Goal: Task Accomplishment & Management: Manage account settings

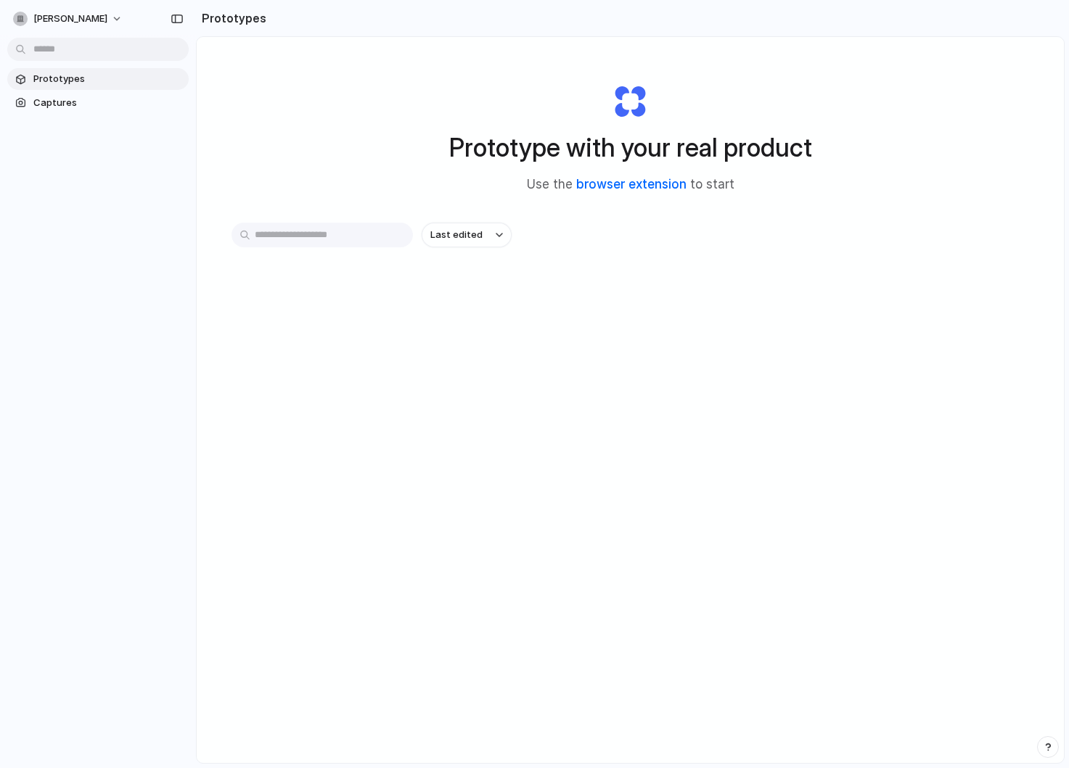
click at [635, 184] on link "browser extension" at bounding box center [631, 184] width 110 height 15
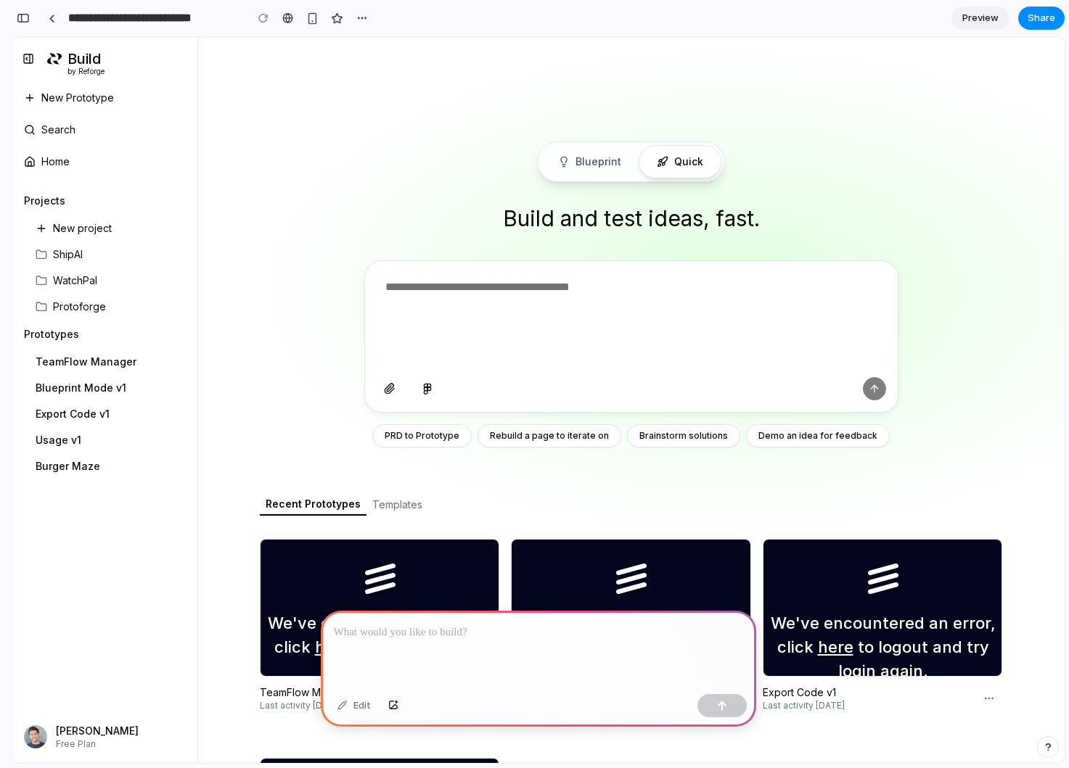
click at [99, 158] on div "Home" at bounding box center [104, 161] width 173 height 23
click at [35, 58] on button "Toggle Sidebar" at bounding box center [28, 59] width 20 height 20
click at [87, 104] on span "New Prototype" at bounding box center [77, 98] width 73 height 15
click at [26, 57] on button "Toggle Sidebar" at bounding box center [28, 59] width 20 height 20
click at [390, 638] on p at bounding box center [538, 632] width 409 height 17
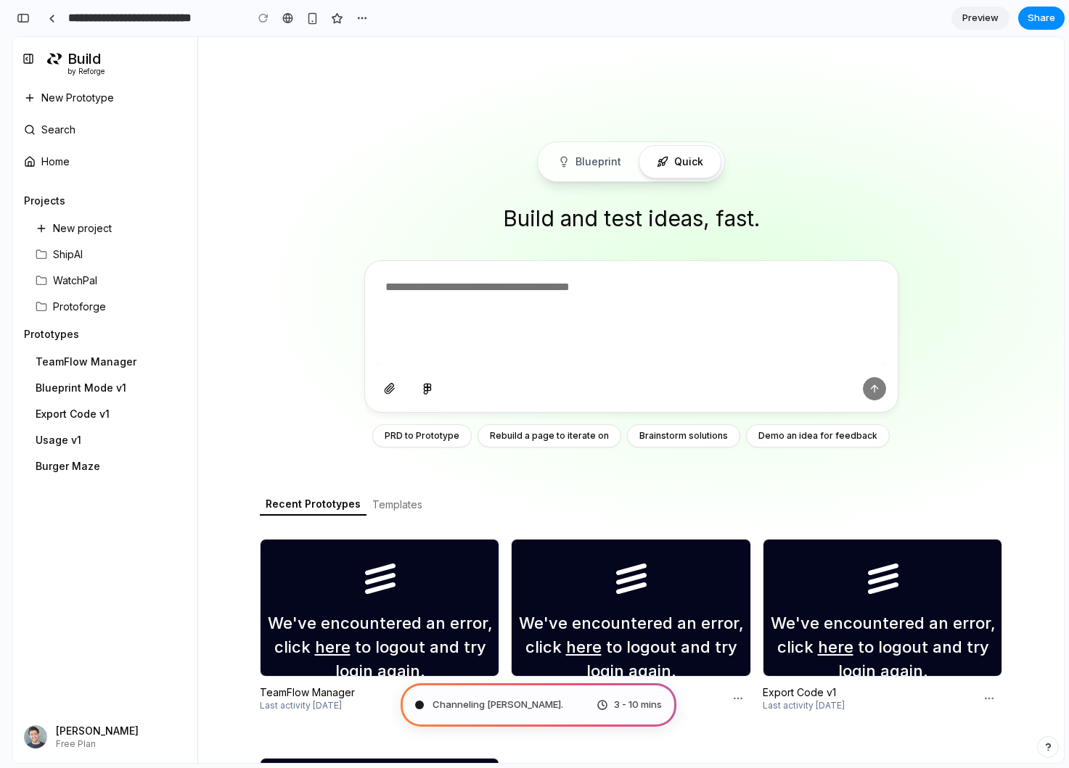
click at [388, 502] on button "Templates" at bounding box center [397, 505] width 62 height 20
click at [316, 506] on button "Recent Prototypes" at bounding box center [313, 505] width 107 height 22
click at [440, 429] on button "PRD to Prototype" at bounding box center [421, 435] width 99 height 23
click at [419, 386] on button at bounding box center [427, 389] width 26 height 20
click at [384, 383] on button at bounding box center [390, 389] width 26 height 20
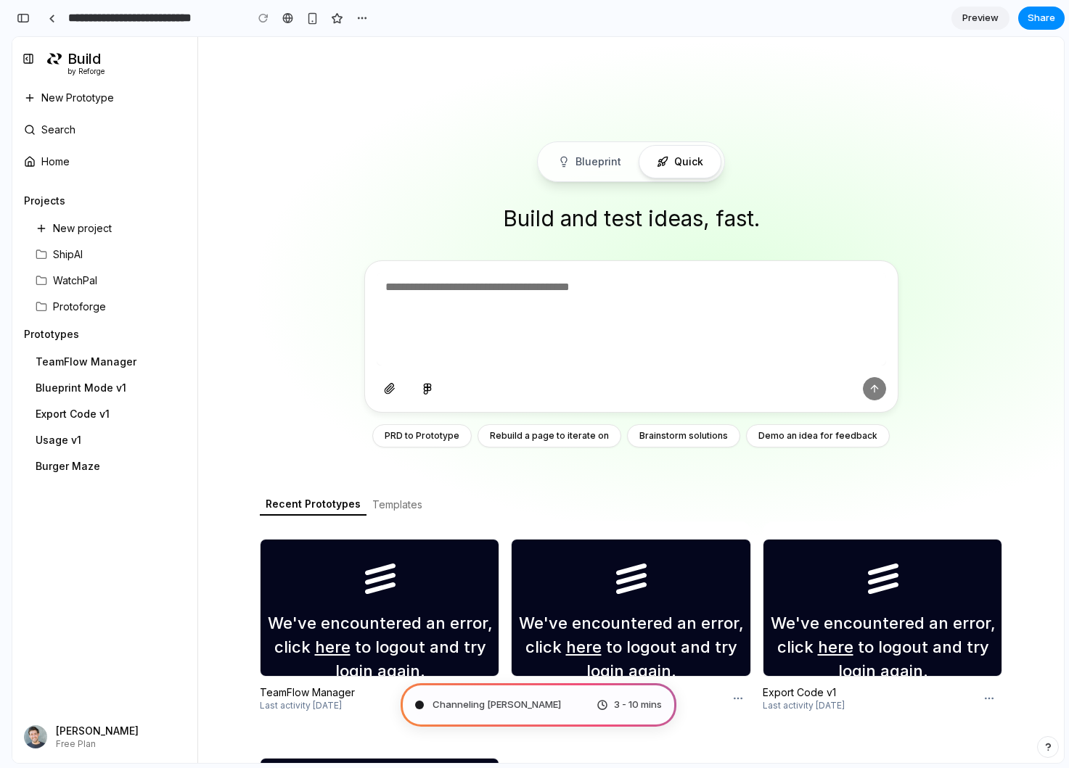
click at [477, 325] on textarea at bounding box center [631, 319] width 509 height 93
click at [563, 300] on textarea at bounding box center [631, 319] width 509 height 93
click at [511, 244] on div at bounding box center [630, 498] width 865 height 923
click at [81, 254] on span "ShipAI" at bounding box center [68, 254] width 30 height 15
click at [86, 295] on div "Protoforge" at bounding box center [104, 306] width 173 height 23
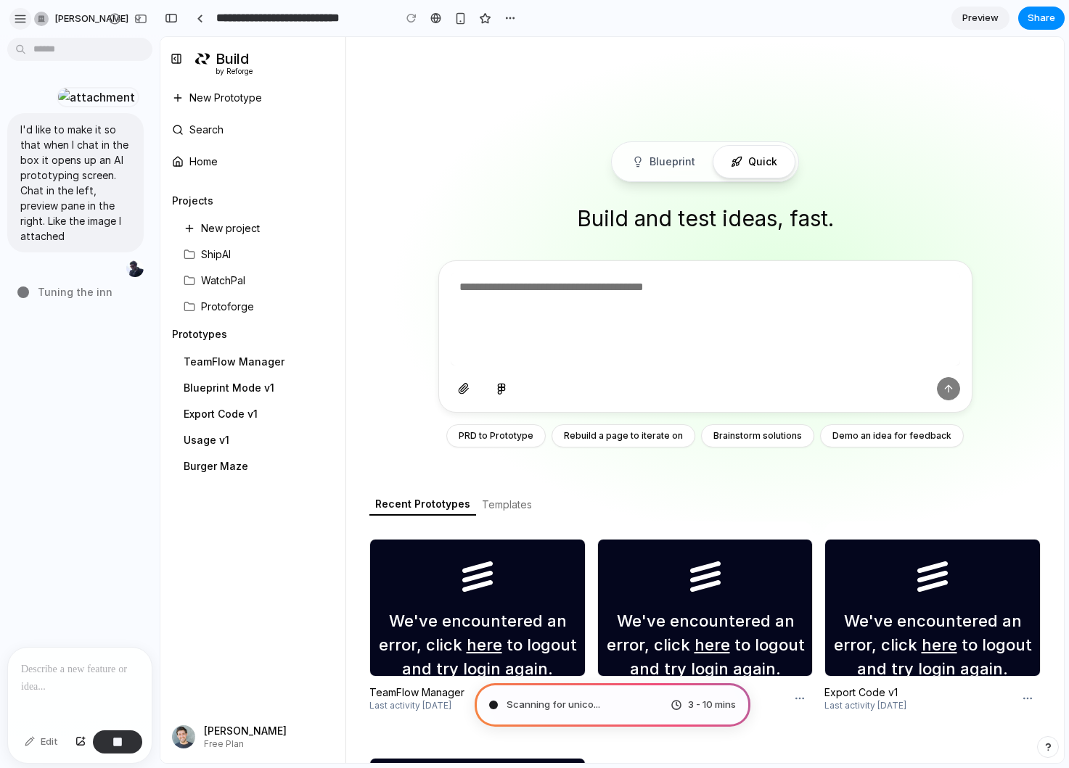
click at [19, 18] on div "button" at bounding box center [20, 18] width 13 height 13
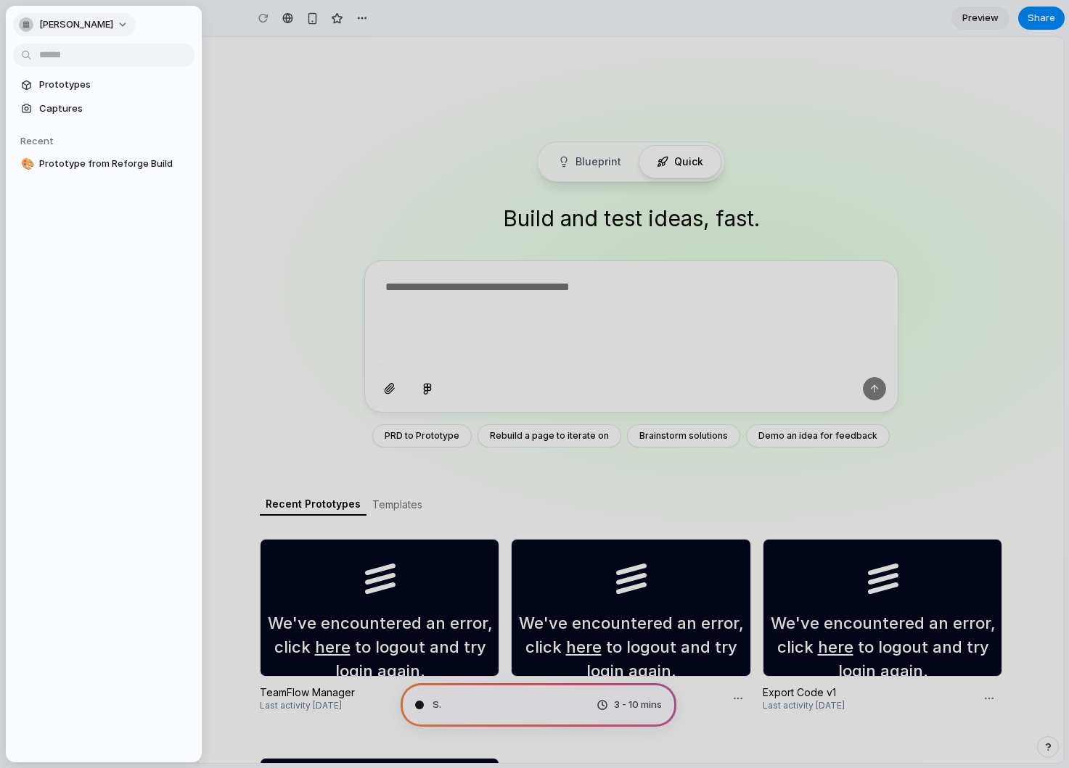
type input "**********"
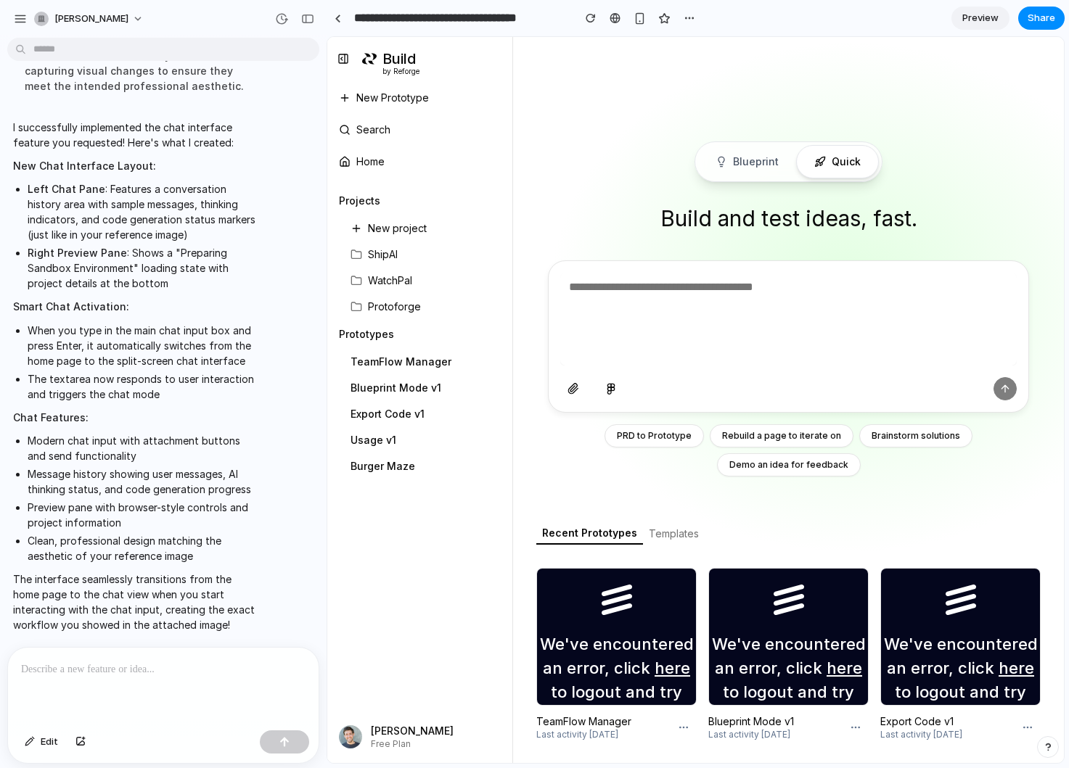
scroll to position [546, 0]
click at [342, 21] on link at bounding box center [337, 18] width 22 height 22
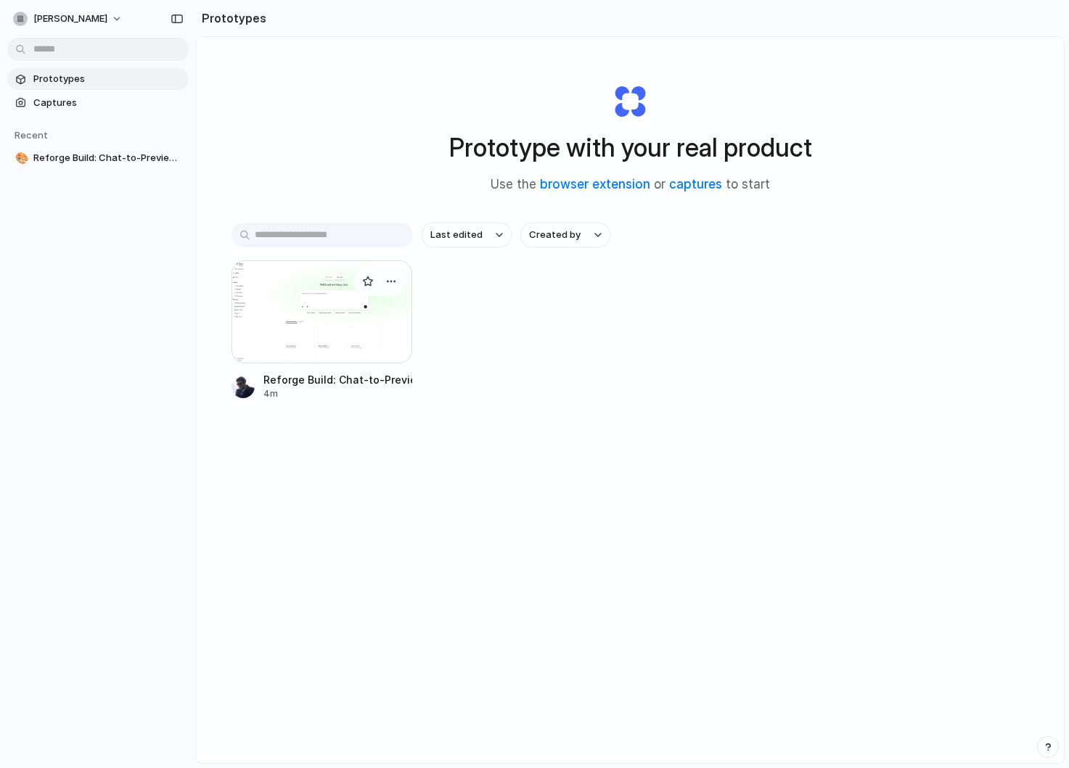
click at [260, 287] on div at bounding box center [321, 311] width 181 height 103
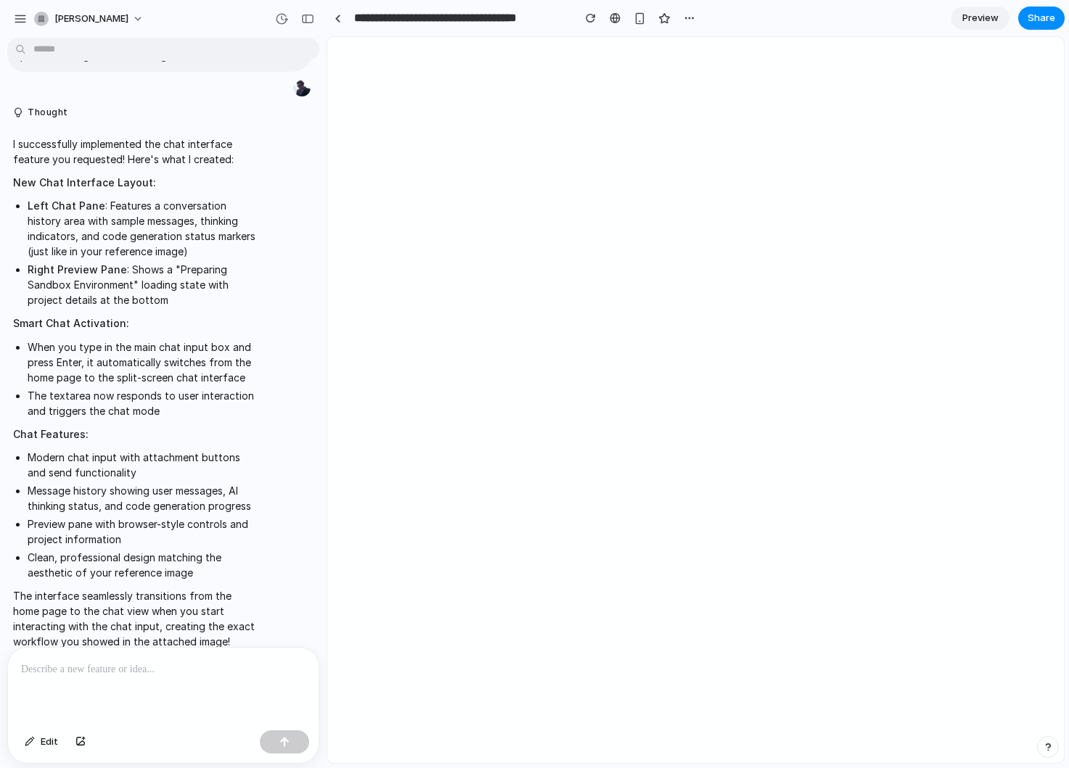
scroll to position [279, 0]
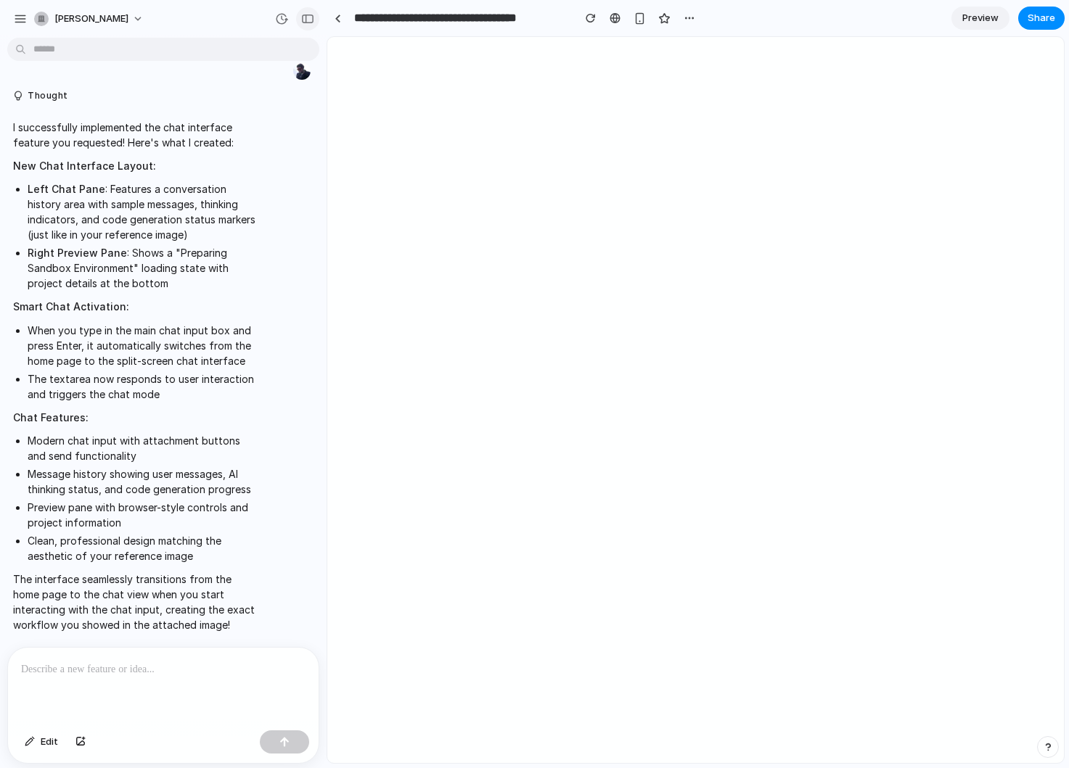
click at [312, 18] on div "button" at bounding box center [307, 19] width 13 height 10
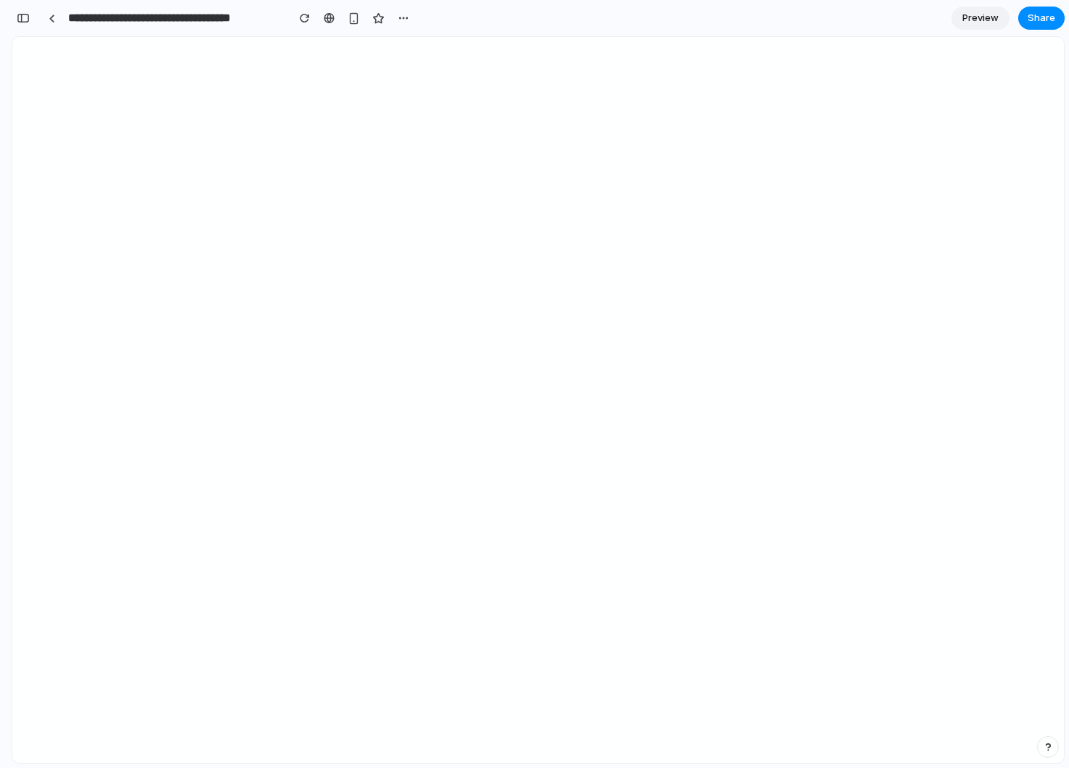
scroll to position [699, 0]
click at [53, 12] on link at bounding box center [52, 18] width 22 height 22
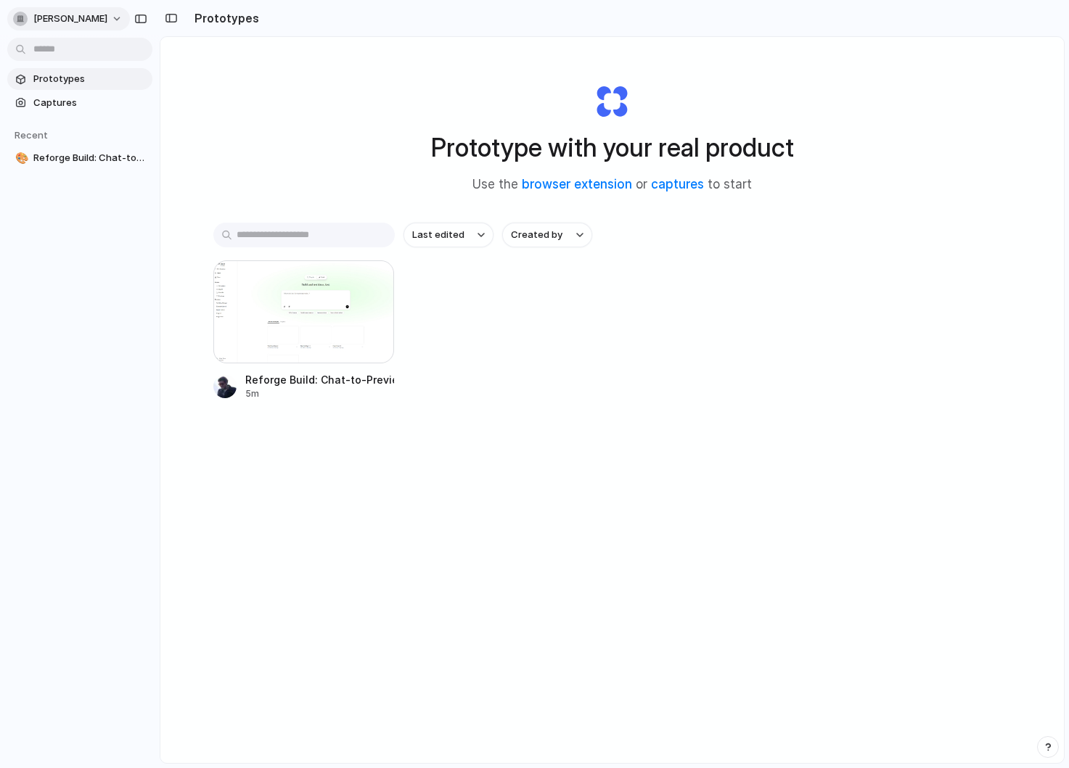
click at [78, 13] on span "[PERSON_NAME]" at bounding box center [70, 19] width 74 height 15
click at [75, 54] on li "Settings" at bounding box center [70, 51] width 120 height 23
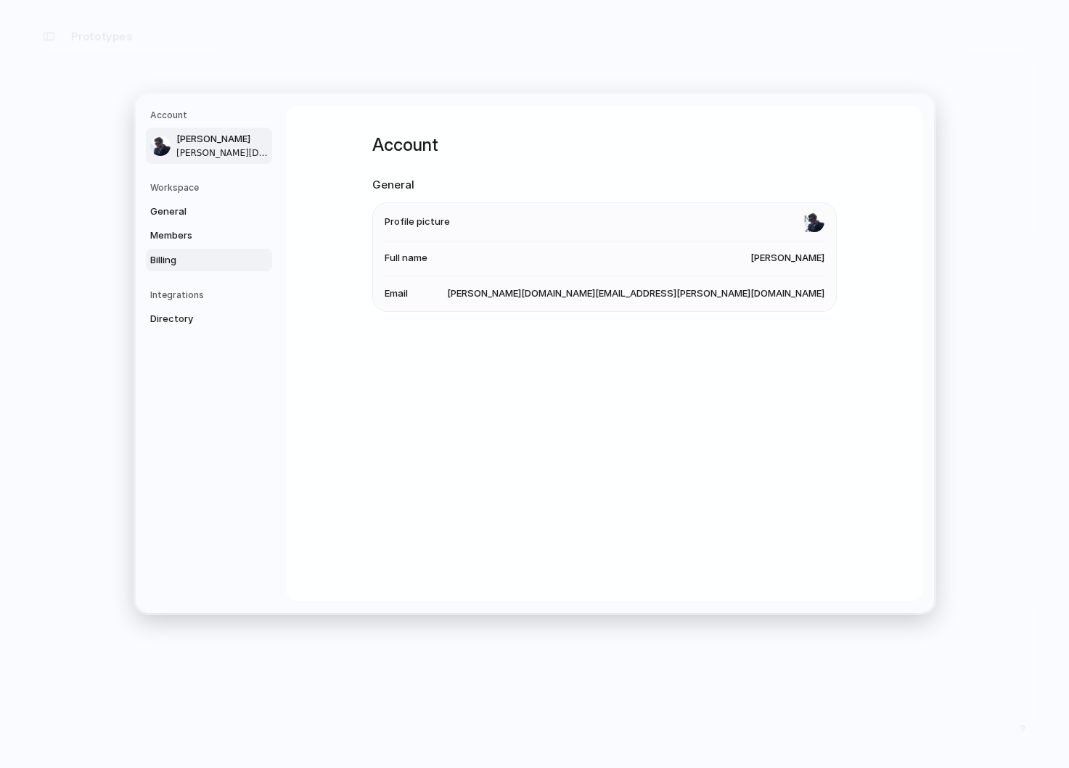
click at [223, 260] on span "Billing" at bounding box center [196, 259] width 93 height 15
